Goal: Task Accomplishment & Management: Use online tool/utility

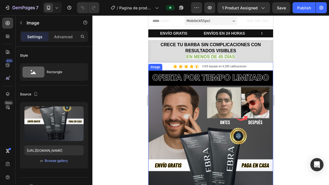
click at [202, 104] on img at bounding box center [210, 169] width 125 height 199
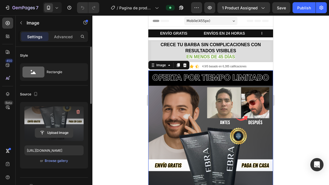
click at [51, 132] on input "file" at bounding box center [54, 132] width 38 height 9
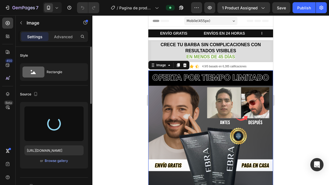
type input "[URL][DOMAIN_NAME]"
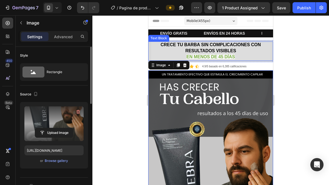
click at [245, 54] on p "EN MENOS DE 45 DÍAS" at bounding box center [211, 57] width 118 height 6
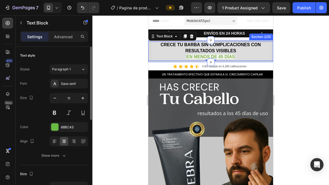
click at [253, 61] on div "CRECE TU BARBA SIN COMPLICACIONES CON RESULTADOS VISIBLES EN MENOS DE 45 DÍAS T…" at bounding box center [210, 51] width 125 height 22
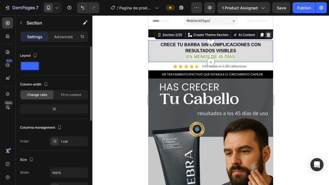
click at [266, 32] on div at bounding box center [268, 35] width 7 height 7
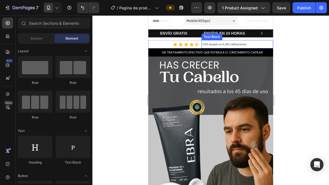
click at [251, 47] on p "4.9/5 basado en 6,385 calificaciones" at bounding box center [237, 44] width 71 height 7
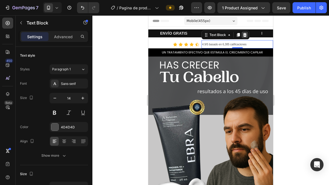
click at [246, 37] on div at bounding box center [245, 35] width 7 height 7
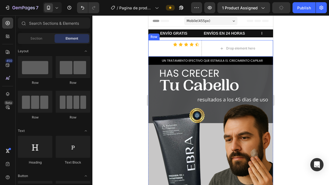
click at [198, 55] on div "Icon Icon Icon Icon Icon Icon List Drop element here Row" at bounding box center [210, 48] width 125 height 16
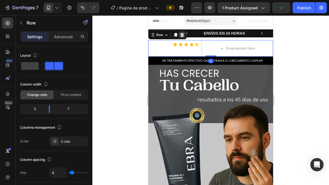
click at [183, 34] on icon at bounding box center [183, 35] width 4 height 4
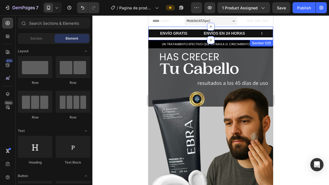
click at [189, 38] on div "ENVÍO GRATIS Text ENVÍOS EN 24 HORAS Text RECUPERA TU CONFIANZA Text 30 DÍAS DE…" at bounding box center [210, 33] width 125 height 13
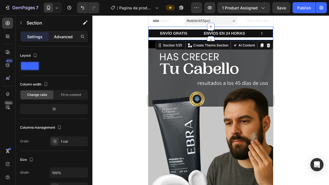
click at [63, 38] on p "Advanced" at bounding box center [63, 37] width 19 height 6
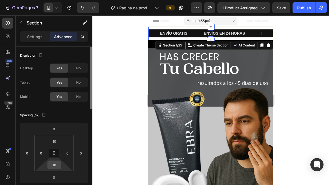
click at [57, 0] on html "7 / Pagina de producto Preview 1 product assigned Save Publish 450 Beta Section…" at bounding box center [164, 0] width 329 height 0
click at [55, 166] on input "10" at bounding box center [54, 164] width 11 height 8
type input "0"
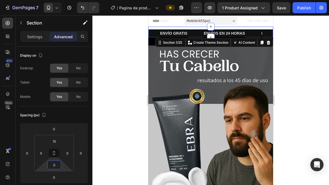
click at [279, 77] on div at bounding box center [210, 99] width 237 height 169
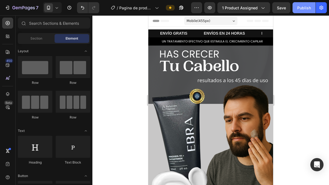
click at [305, 11] on button "Publish" at bounding box center [304, 7] width 23 height 11
click at [300, 10] on div "Publish" at bounding box center [304, 8] width 14 height 6
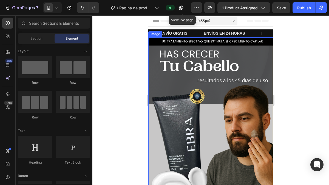
click at [187, 82] on img at bounding box center [210, 156] width 125 height 239
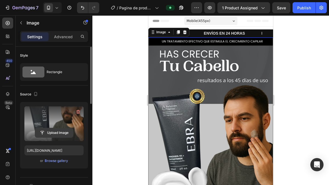
click at [49, 135] on input "file" at bounding box center [54, 132] width 38 height 9
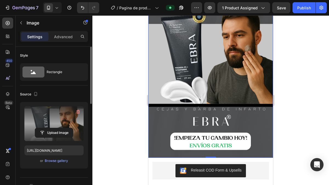
scroll to position [50, 0]
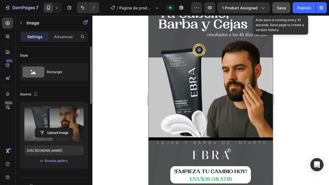
click at [286, 9] on span "Save" at bounding box center [281, 7] width 9 height 5
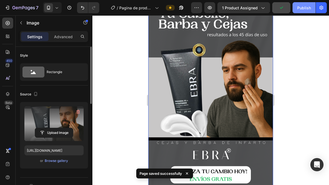
click at [304, 9] on div "Publish" at bounding box center [304, 8] width 14 height 6
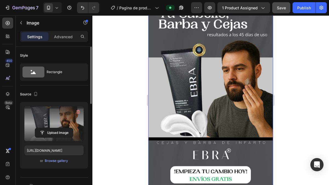
click at [183, 36] on img at bounding box center [210, 89] width 125 height 204
click at [49, 132] on input "file" at bounding box center [54, 132] width 38 height 9
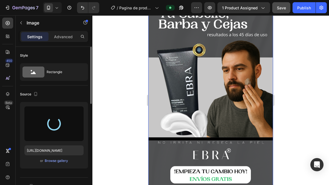
type input "[URL][DOMAIN_NAME]"
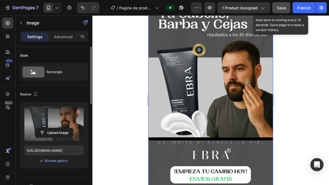
click at [284, 7] on span "Save" at bounding box center [281, 7] width 9 height 5
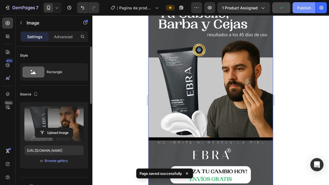
click at [301, 9] on div "Publish" at bounding box center [304, 8] width 14 height 6
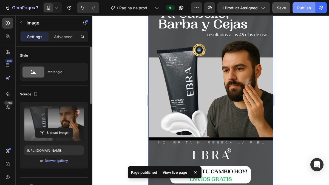
click at [296, 9] on button "Publish" at bounding box center [304, 7] width 23 height 11
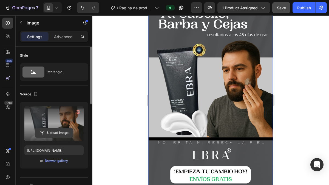
click at [53, 133] on input "file" at bounding box center [54, 132] width 38 height 9
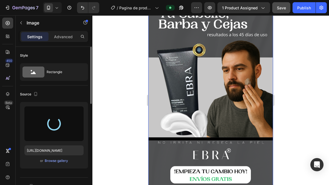
click at [306, 86] on div at bounding box center [210, 99] width 237 height 169
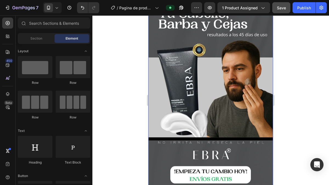
click at [213, 74] on img at bounding box center [210, 89] width 125 height 204
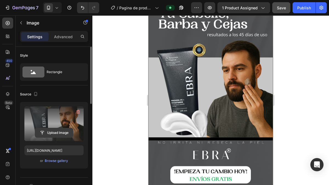
click at [53, 131] on input "file" at bounding box center [54, 132] width 38 height 9
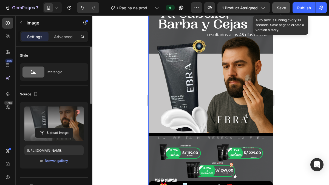
click at [286, 10] on button "Save" at bounding box center [281, 7] width 18 height 11
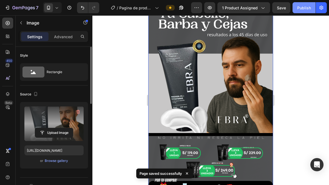
click at [300, 11] on button "Publish" at bounding box center [304, 7] width 23 height 11
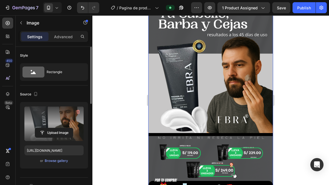
click at [168, 81] on img at bounding box center [210, 89] width 125 height 204
click at [52, 133] on input "file" at bounding box center [54, 132] width 38 height 9
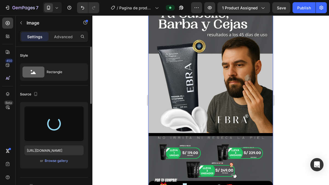
type input "[URL][DOMAIN_NAME]"
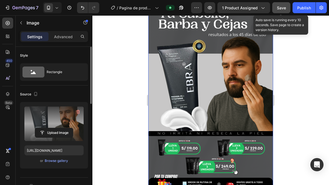
click at [284, 12] on button "Save" at bounding box center [281, 7] width 18 height 11
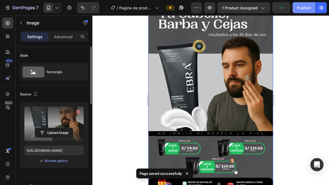
click at [300, 11] on button "Publish" at bounding box center [304, 7] width 23 height 11
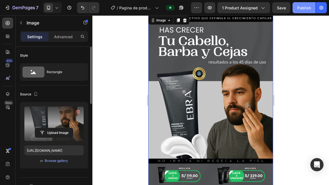
scroll to position [23, 0]
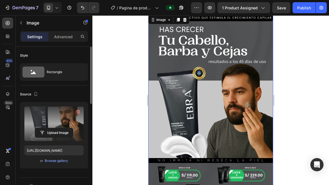
click at [121, 86] on div at bounding box center [210, 99] width 237 height 169
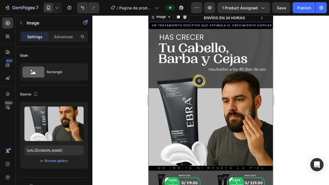
scroll to position [24, 0]
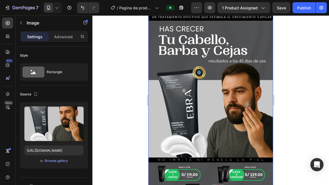
click at [279, 83] on div at bounding box center [210, 99] width 237 height 169
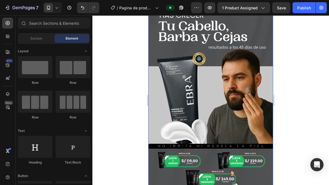
scroll to position [0, 0]
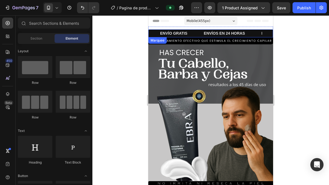
click at [193, 34] on div "ENVÍO GRATIS Text" at bounding box center [182, 33] width 44 height 8
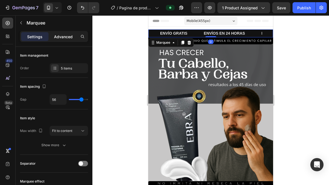
click at [68, 38] on p "Advanced" at bounding box center [63, 37] width 19 height 6
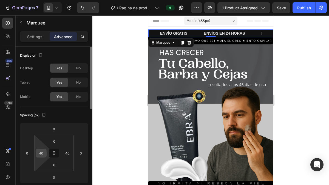
click at [39, 152] on input "40" at bounding box center [41, 153] width 8 height 8
type input "1"
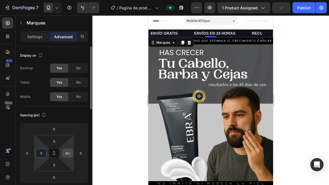
type input "5"
click at [66, 152] on input "40" at bounding box center [67, 153] width 8 height 8
type input "5"
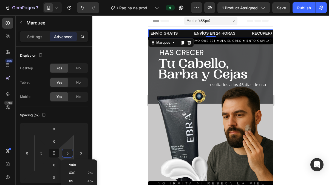
click at [282, 81] on div at bounding box center [210, 99] width 237 height 169
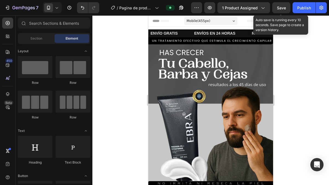
click at [279, 10] on div "Save" at bounding box center [281, 8] width 9 height 6
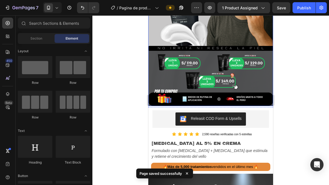
scroll to position [142, 0]
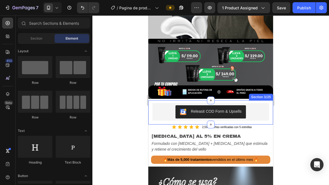
click at [220, 100] on div "Releasit COD Form & Upsells Releasit COD Form & Upsells Row Row Product Section…" at bounding box center [210, 112] width 125 height 24
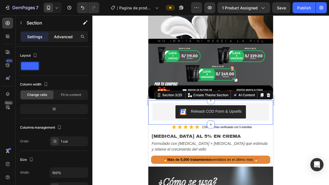
click at [69, 35] on p "Advanced" at bounding box center [63, 37] width 19 height 6
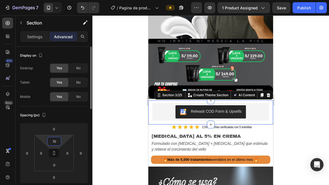
click at [54, 140] on input "10" at bounding box center [54, 141] width 11 height 8
type input "5"
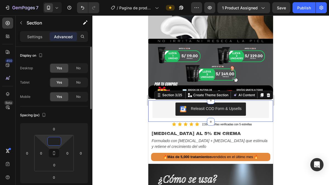
type input "2"
type input "0"
click at [306, 106] on div at bounding box center [210, 99] width 237 height 169
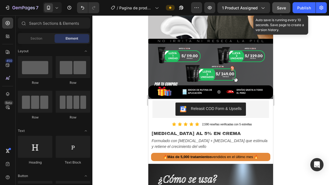
click at [285, 12] on button "Save" at bounding box center [281, 7] width 18 height 11
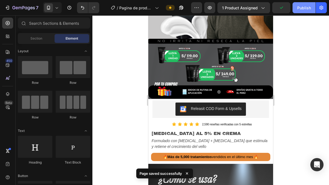
click at [301, 11] on button "Publish" at bounding box center [304, 7] width 23 height 11
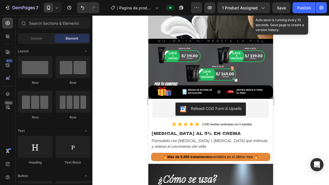
click at [285, 7] on span "Save" at bounding box center [281, 7] width 9 height 5
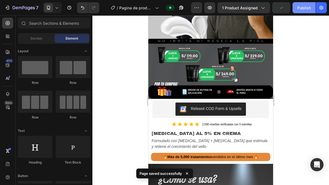
click at [306, 7] on div "Publish" at bounding box center [304, 8] width 14 height 6
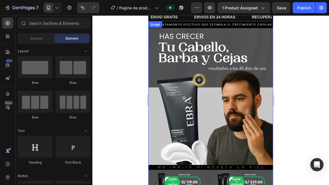
scroll to position [16, 0]
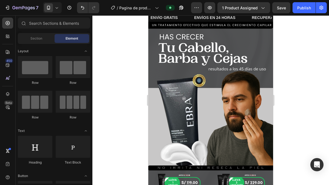
click at [295, 79] on div at bounding box center [210, 99] width 237 height 169
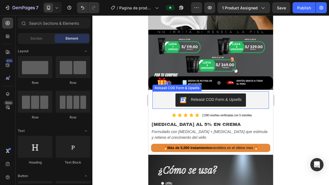
scroll to position [151, 0]
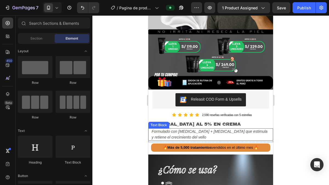
click at [249, 129] on span "Formulado con [MEDICAL_DATA] + [MEDICAL_DATA] que estimula y retiene el crecimi…" at bounding box center [210, 134] width 116 height 10
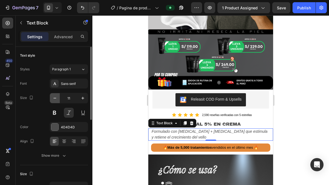
click at [57, 98] on icon "button" at bounding box center [54, 97] width 5 height 5
type input "10"
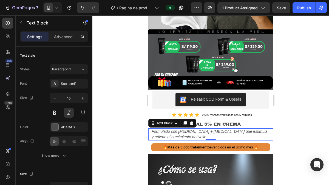
click at [174, 129] on p "Formulado con [MEDICAL_DATA] + [MEDICAL_DATA] que estimula y retiene el crecimi…" at bounding box center [211, 134] width 118 height 11
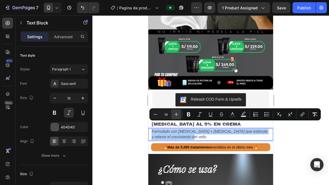
click at [175, 114] on icon "Editor contextual toolbar" at bounding box center [177, 114] width 4 height 4
type input "15"
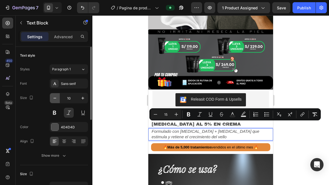
click at [55, 98] on icon "button" at bounding box center [54, 97] width 5 height 5
type input "9"
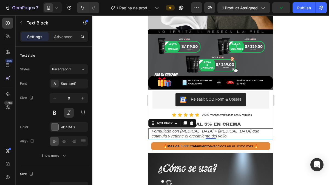
click at [156, 128] on span "Formulado con [MEDICAL_DATA] + [MEDICAL_DATA] que estimula y retiene el crecimi…" at bounding box center [206, 133] width 108 height 10
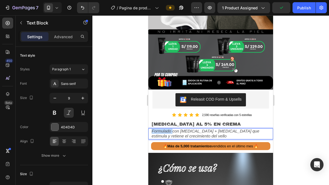
click at [156, 128] on span "Formulado con [MEDICAL_DATA] + [MEDICAL_DATA] que estimula y retiene el crecimi…" at bounding box center [206, 133] width 108 height 10
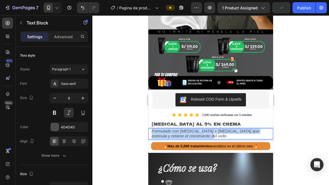
click at [156, 128] on span "Formulado con [MEDICAL_DATA] + [MEDICAL_DATA] que estimula y retiene el crecimi…" at bounding box center [206, 133] width 108 height 10
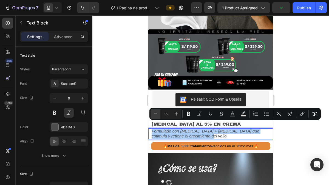
click at [156, 114] on icon "Editor contextual toolbar" at bounding box center [155, 113] width 5 height 5
type input "14"
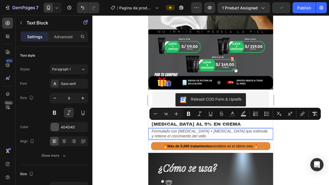
click at [125, 120] on div at bounding box center [210, 99] width 237 height 169
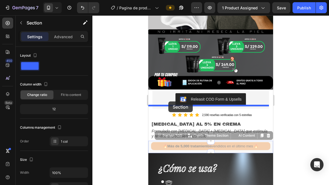
drag, startPoint x: 170, startPoint y: 129, endPoint x: 168, endPoint y: 101, distance: 27.5
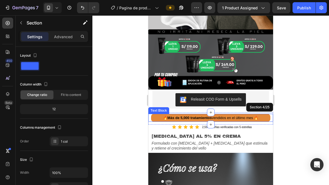
click at [121, 113] on div at bounding box center [210, 99] width 237 height 169
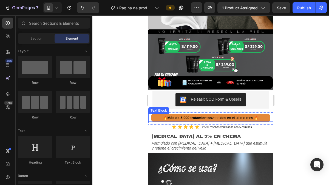
click at [155, 114] on p "🔥 Más de 5,000 tratamientos vendidos en el último mes 🔥" at bounding box center [211, 117] width 118 height 7
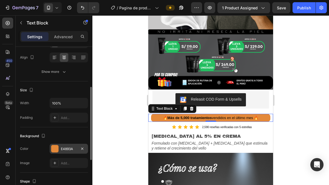
scroll to position [84, 0]
click at [65, 148] on div "E4893A" at bounding box center [69, 147] width 16 height 5
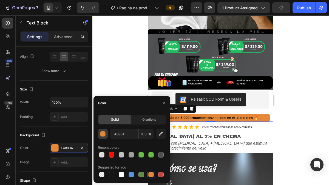
click at [103, 134] on div "button" at bounding box center [102, 133] width 5 height 5
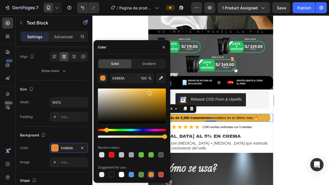
click at [106, 129] on div "Hue" at bounding box center [107, 130] width 4 height 4
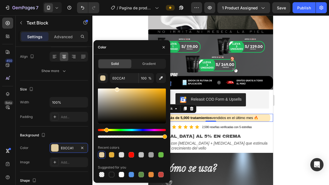
type input "FFE9BA"
drag, startPoint x: 151, startPoint y: 92, endPoint x: 117, endPoint y: 88, distance: 34.3
click at [117, 88] on div at bounding box center [117, 89] width 4 height 4
click at [287, 112] on div at bounding box center [210, 99] width 237 height 169
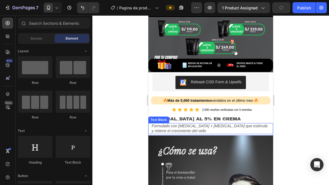
scroll to position [173, 0]
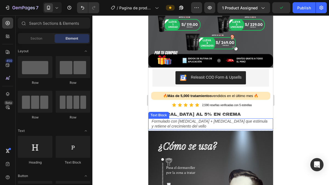
click at [210, 119] on span "Formulado con [MEDICAL_DATA] + [MEDICAL_DATA] que estimula y retiene el crecimi…" at bounding box center [210, 123] width 116 height 9
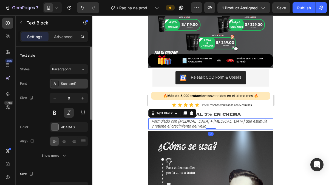
click at [69, 85] on div "Sans-serif" at bounding box center [74, 83] width 26 height 5
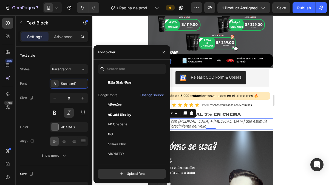
scroll to position [73, 0]
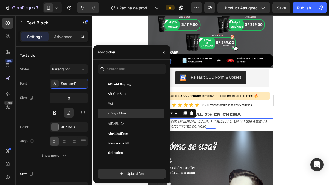
click at [117, 113] on span "Abhaya Libre" at bounding box center [117, 113] width 18 height 5
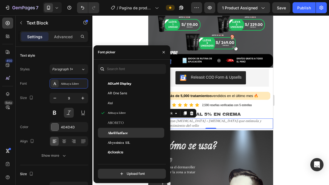
scroll to position [121, 0]
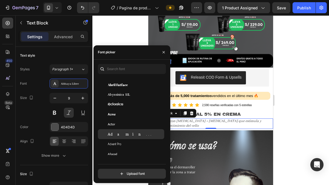
click at [126, 131] on div "Adamina" at bounding box center [135, 133] width 55 height 5
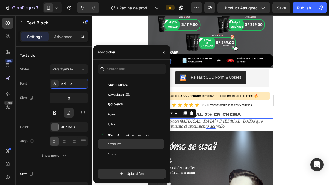
click at [133, 142] on div "Advent Pro" at bounding box center [135, 143] width 55 height 5
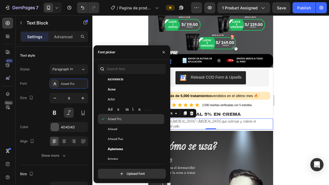
scroll to position [163, 0]
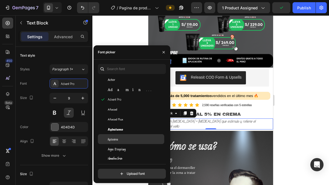
click at [128, 137] on div "Agdasima" at bounding box center [135, 138] width 55 height 5
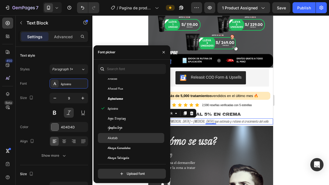
scroll to position [201, 0]
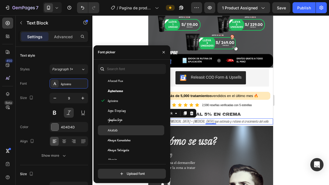
click at [123, 133] on div "Akatab" at bounding box center [131, 130] width 66 height 10
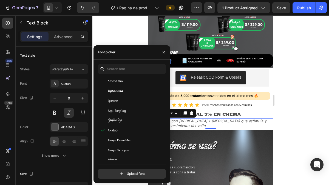
click at [287, 120] on div at bounding box center [210, 99] width 237 height 169
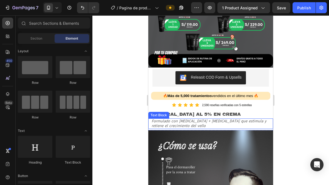
click at [196, 118] on span "Formulado con [MEDICAL_DATA] + [MEDICAL_DATA] que estimula y retiene el crecimi…" at bounding box center [209, 123] width 115 height 10
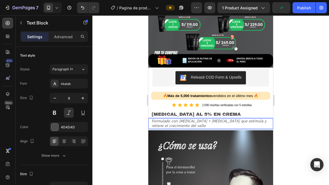
click at [195, 118] on span "Formulado con [MEDICAL_DATA] + [MEDICAL_DATA] que estimula y retiene el crecimi…" at bounding box center [209, 123] width 115 height 10
click at [283, 128] on div at bounding box center [210, 99] width 237 height 169
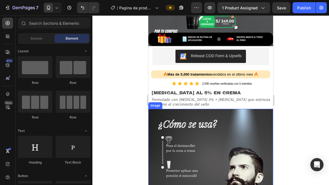
scroll to position [196, 0]
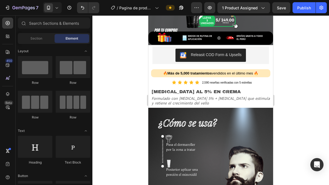
click at [279, 134] on div at bounding box center [210, 99] width 237 height 169
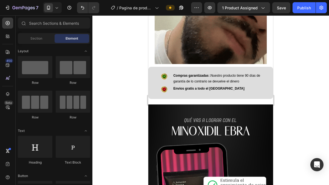
scroll to position [483, 0]
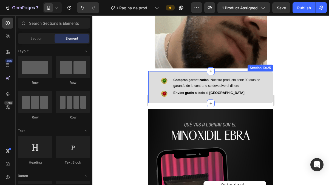
click at [149, 94] on div "Image Compras garantizadas : Nuestro producto tiene 90 días de garantía de lo c…" at bounding box center [210, 87] width 125 height 32
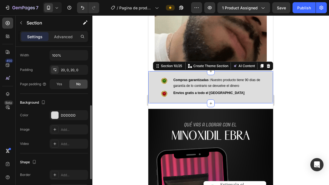
scroll to position [119, 0]
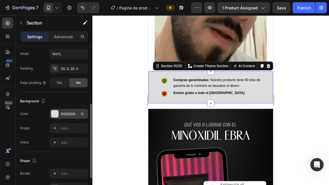
click at [64, 114] on div "DDDDDD" at bounding box center [69, 113] width 16 height 5
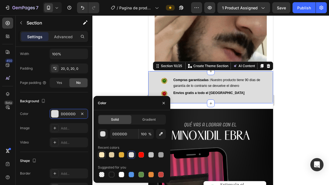
click at [100, 153] on div at bounding box center [101, 154] width 5 height 5
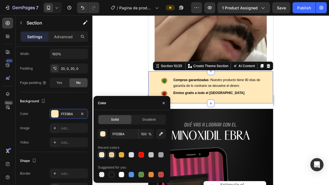
click at [111, 156] on div at bounding box center [111, 154] width 5 height 5
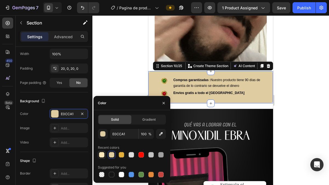
click at [101, 157] on div at bounding box center [101, 154] width 5 height 5
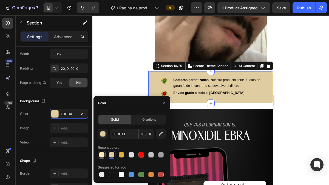
type input "FFE9BA"
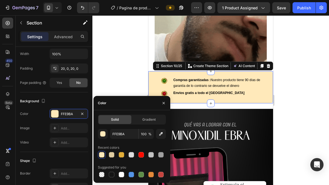
click at [126, 82] on div at bounding box center [210, 99] width 237 height 169
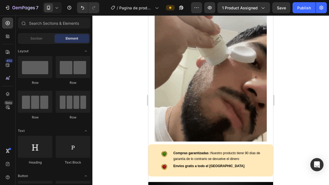
scroll to position [426, 0]
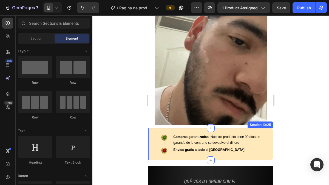
click at [179, 128] on div "Image Compras garantizadas : Nuestro producto tiene 90 días de garantía de lo c…" at bounding box center [210, 144] width 125 height 32
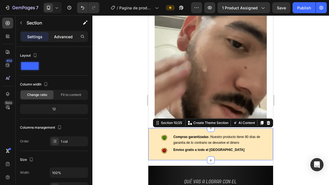
click at [64, 39] on p "Advanced" at bounding box center [63, 37] width 19 height 6
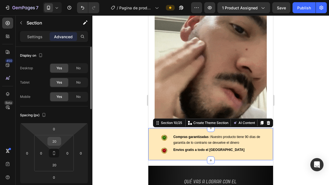
click at [53, 142] on input "20" at bounding box center [54, 141] width 11 height 8
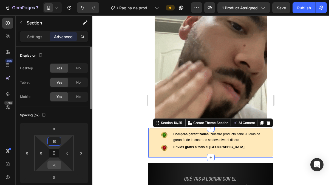
type input "10"
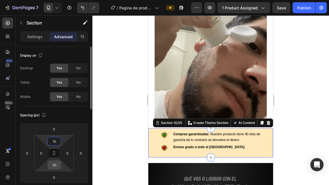
click at [54, 168] on input "20" at bounding box center [54, 164] width 11 height 8
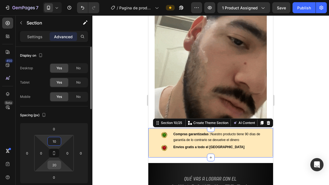
click at [54, 168] on input "20" at bounding box center [54, 164] width 11 height 8
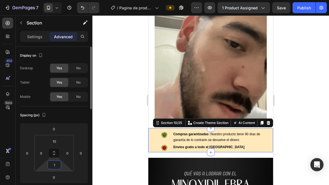
type input "10"
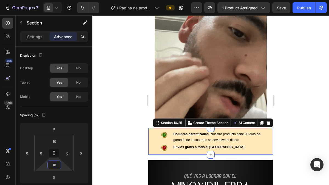
click at [119, 150] on div at bounding box center [210, 99] width 237 height 169
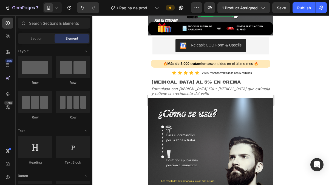
scroll to position [0, 0]
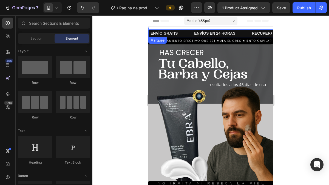
click at [241, 33] on div "ENVÍOS EN 24 HORAS Text" at bounding box center [223, 33] width 58 height 8
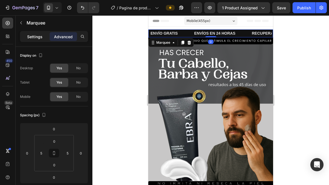
click at [33, 35] on p "Settings" at bounding box center [34, 37] width 15 height 6
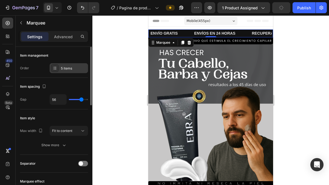
click at [65, 67] on div "5 items" at bounding box center [74, 68] width 26 height 5
